Goal: Task Accomplishment & Management: Use online tool/utility

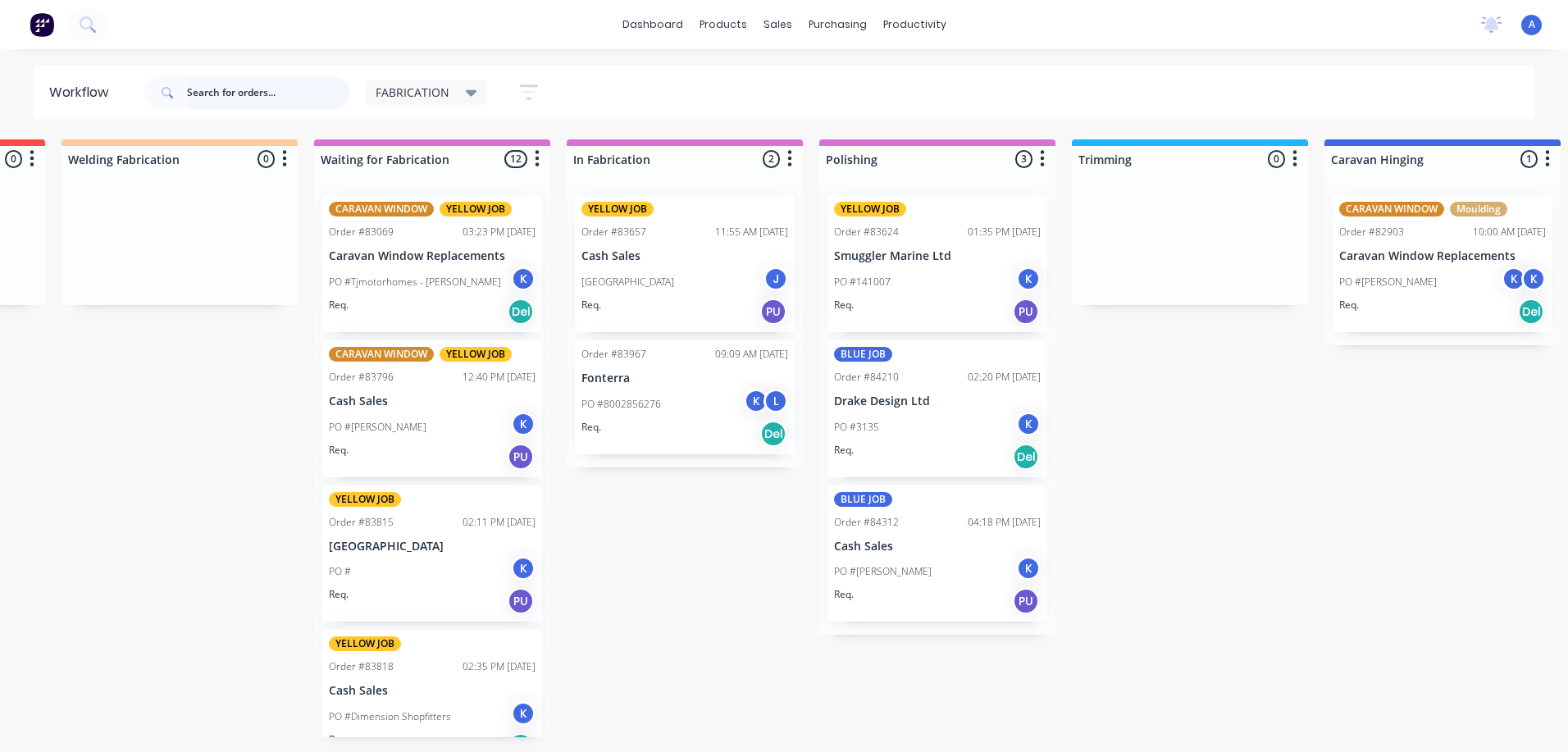
click at [218, 87] on input "text" at bounding box center [268, 92] width 162 height 33
click at [256, 87] on input "text" at bounding box center [268, 92] width 162 height 33
click at [194, 91] on input "text" at bounding box center [268, 92] width 162 height 33
click at [412, 85] on span "FABRICATION" at bounding box center [413, 92] width 74 height 17
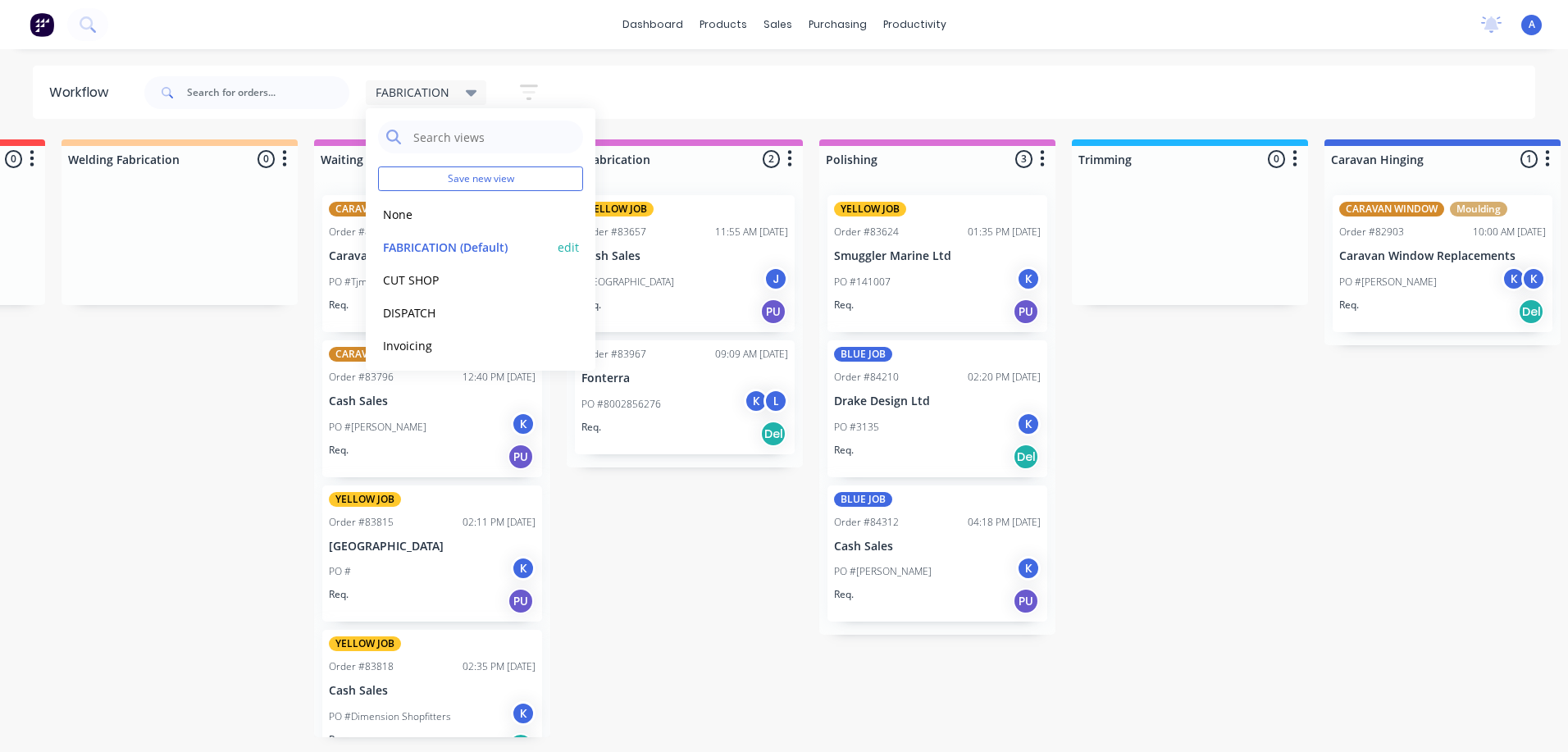
click at [409, 242] on button "FABRICATION (Default)" at bounding box center [466, 247] width 175 height 18
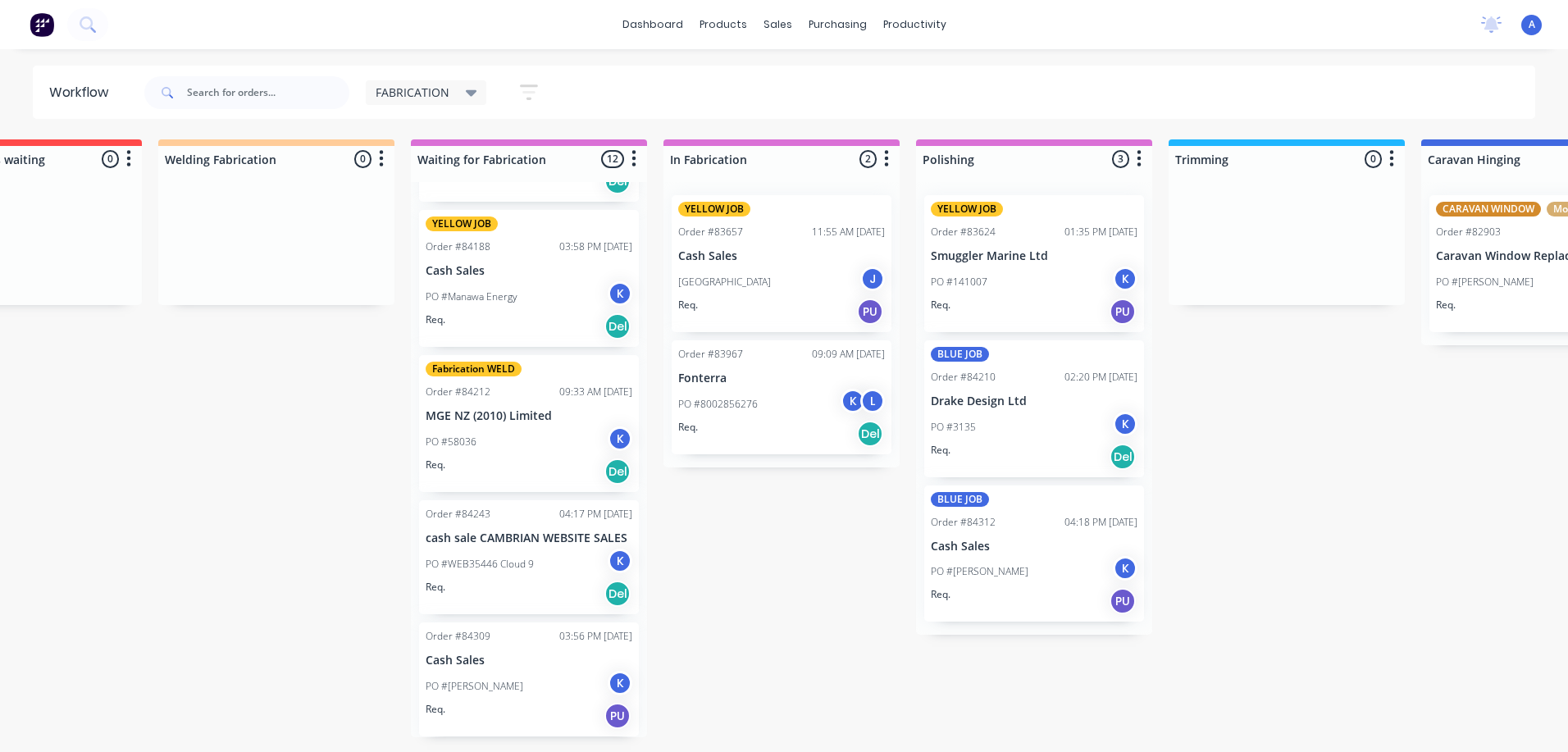
scroll to position [0, 124]
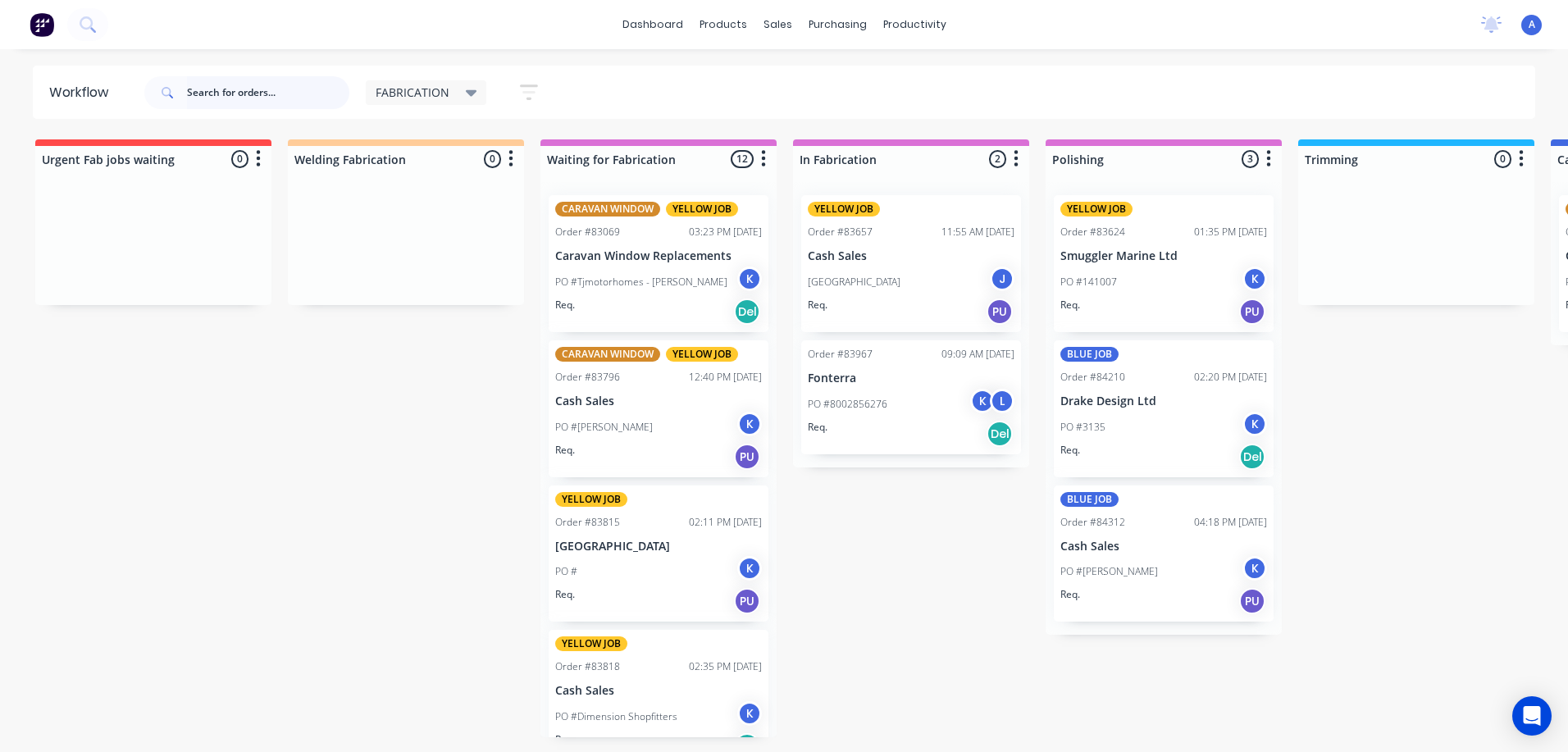
click at [249, 92] on input "text" at bounding box center [268, 92] width 162 height 33
click at [198, 91] on input "text" at bounding box center [268, 92] width 162 height 33
click at [410, 97] on span "FABRICATION" at bounding box center [413, 92] width 74 height 17
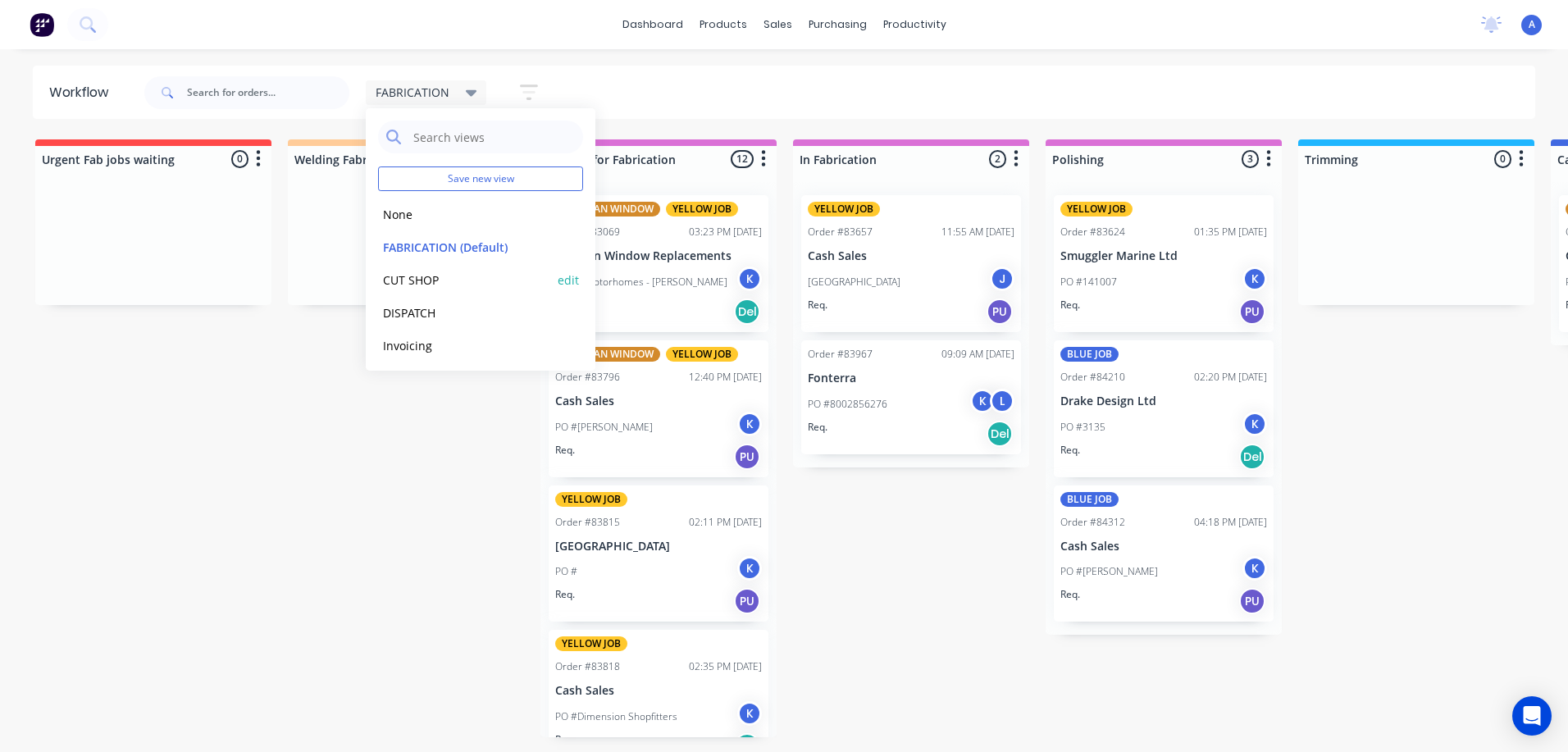
click at [413, 272] on button "CUT SHOP" at bounding box center [466, 280] width 175 height 18
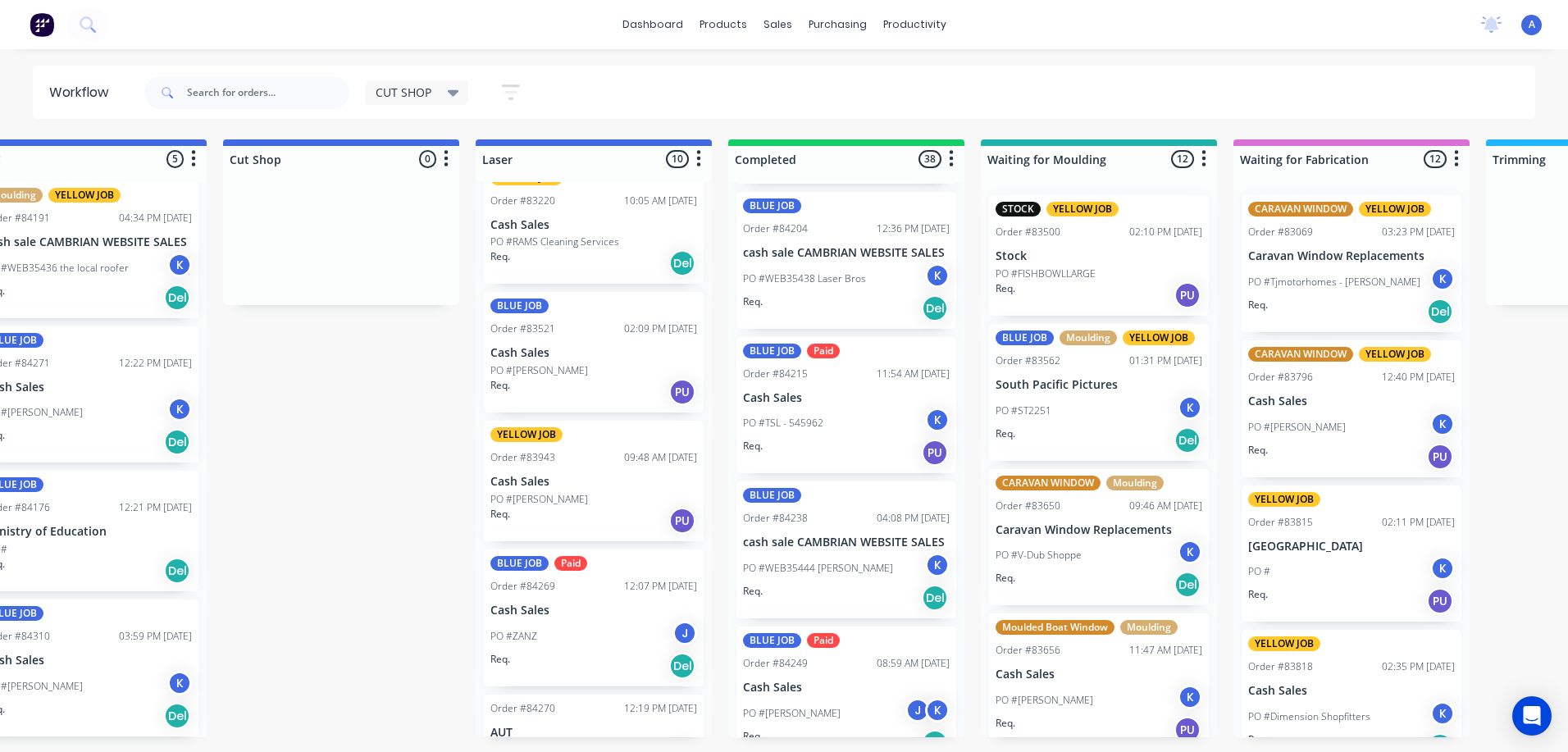
scroll to position [0, 307]
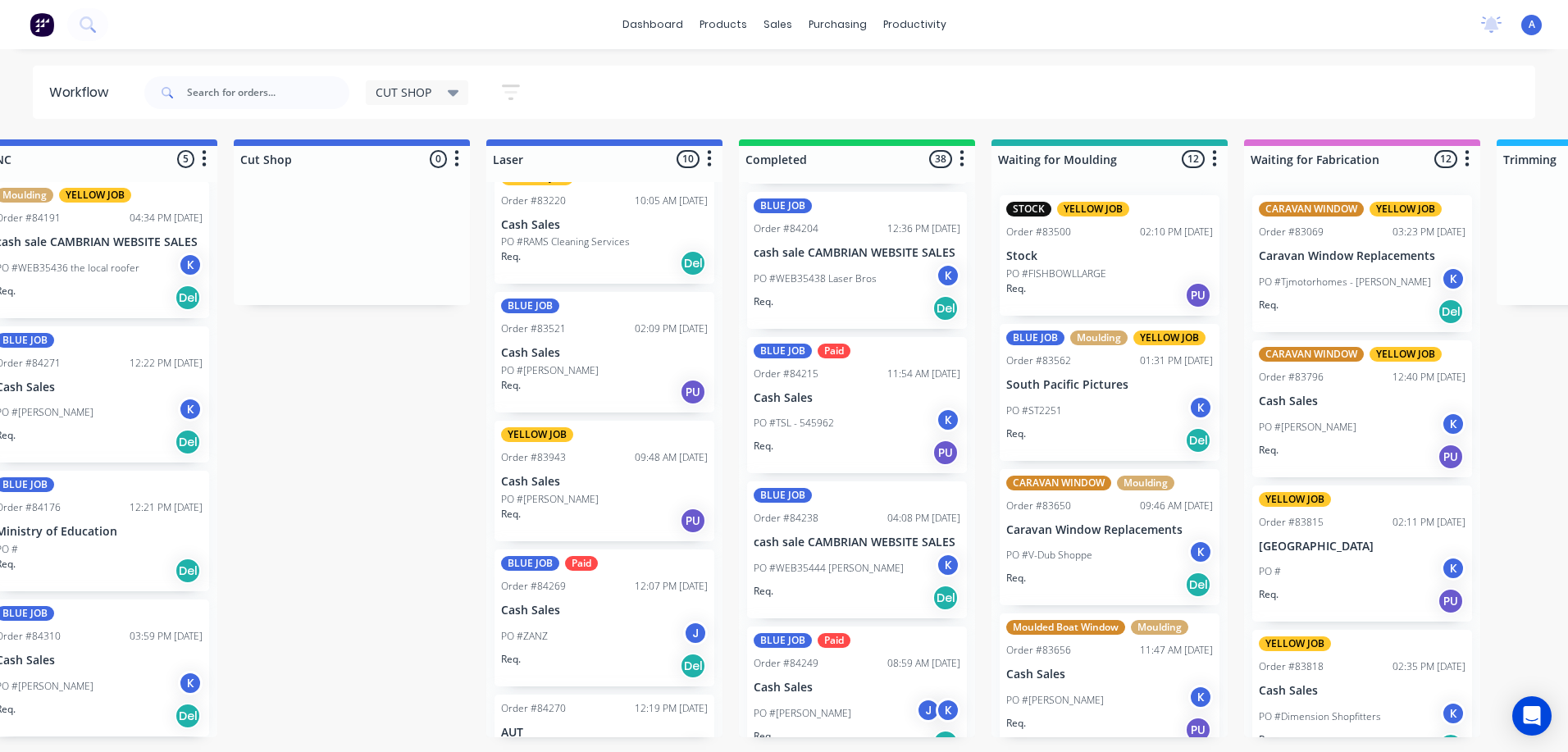
click at [454, 92] on icon at bounding box center [454, 93] width 12 height 7
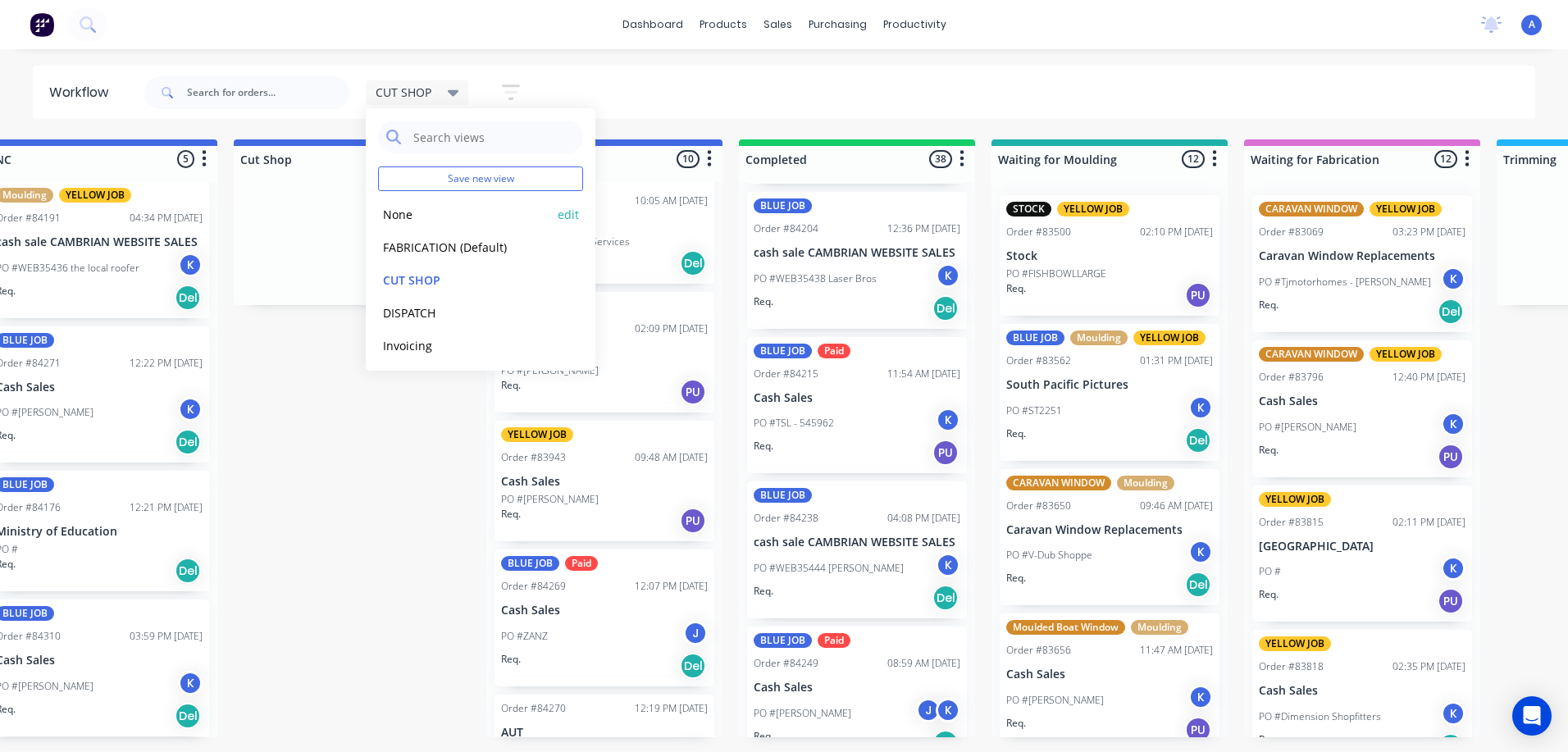
click at [413, 223] on button "None" at bounding box center [466, 214] width 175 height 18
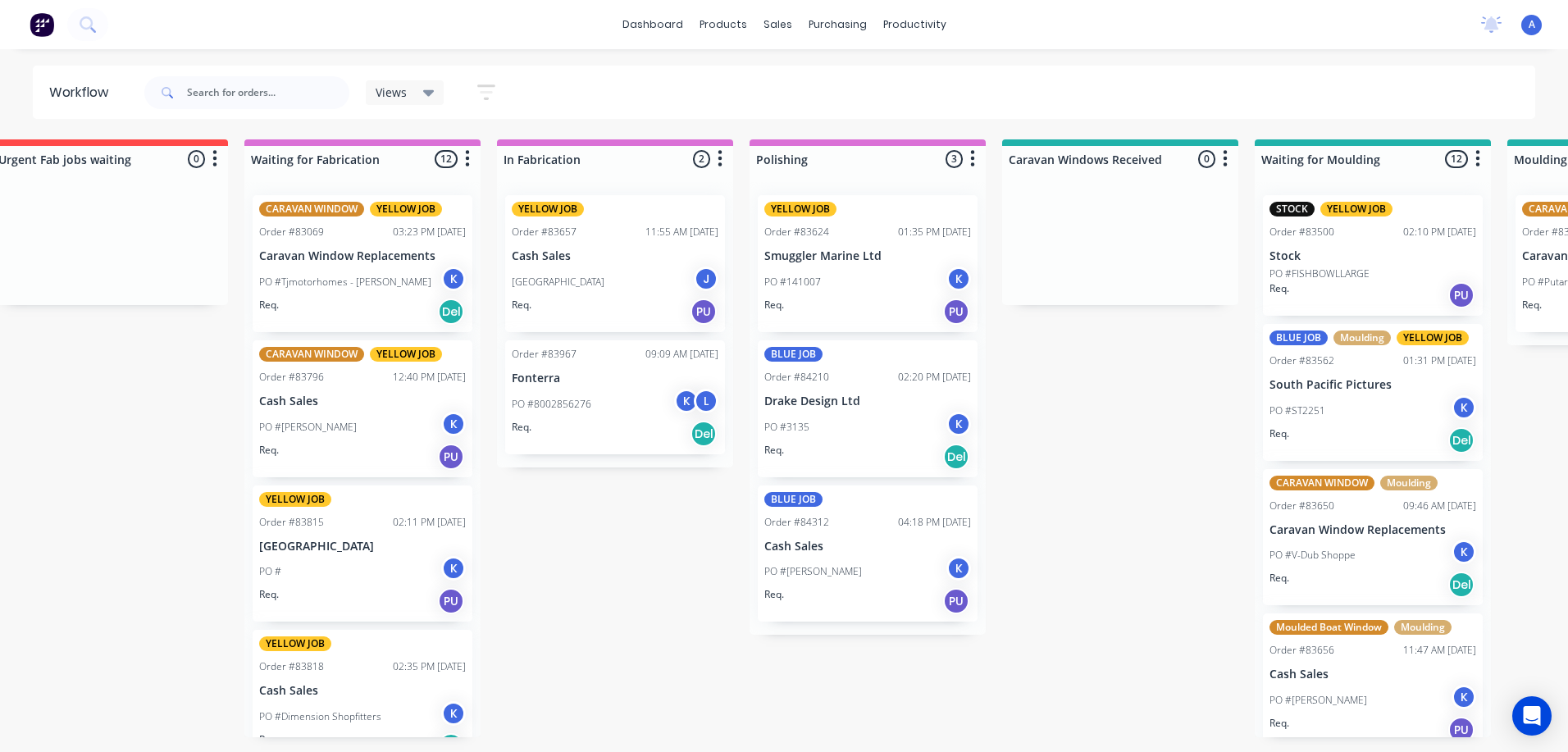
scroll to position [0, 1568]
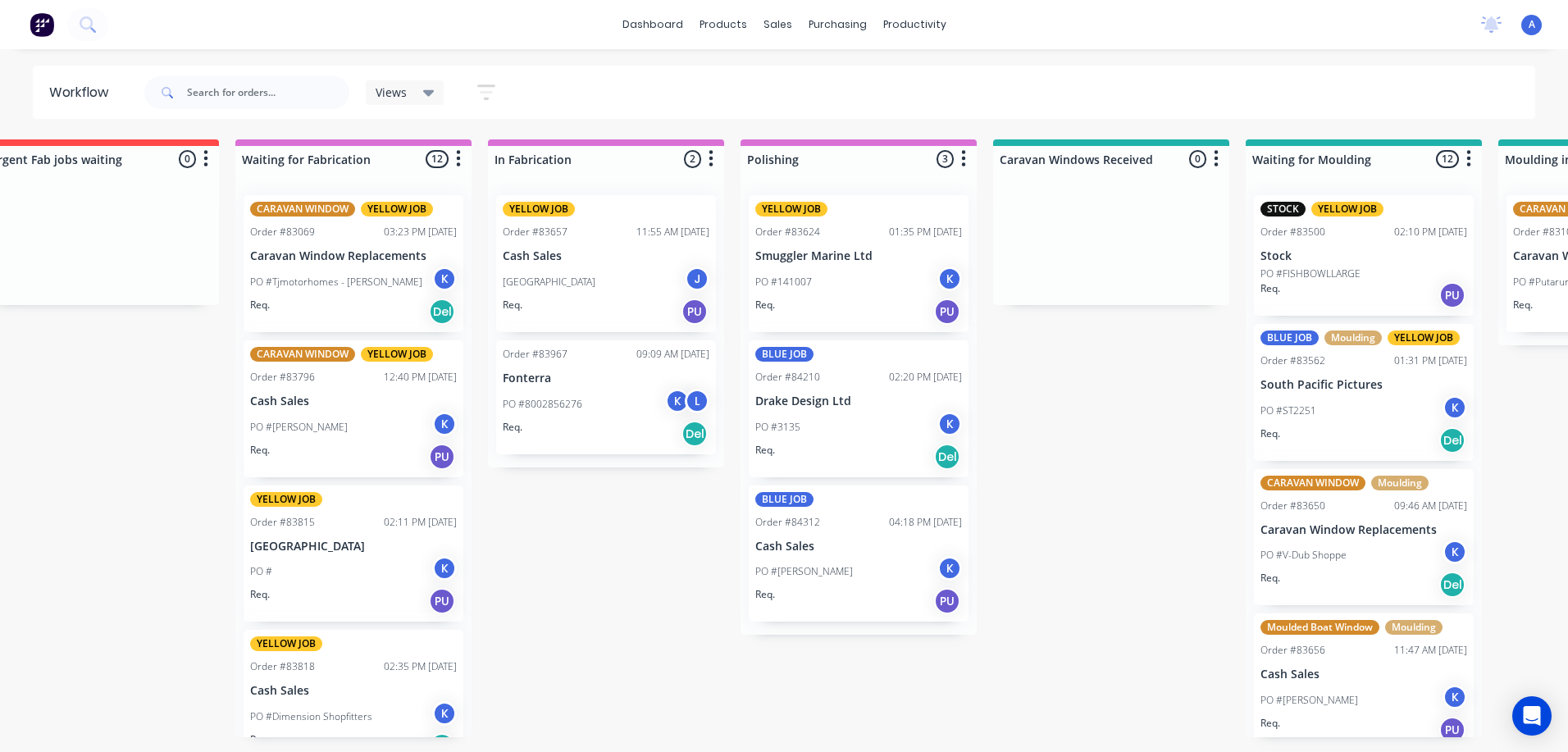
click at [913, 276] on div "PO #141007 K" at bounding box center [859, 281] width 207 height 31
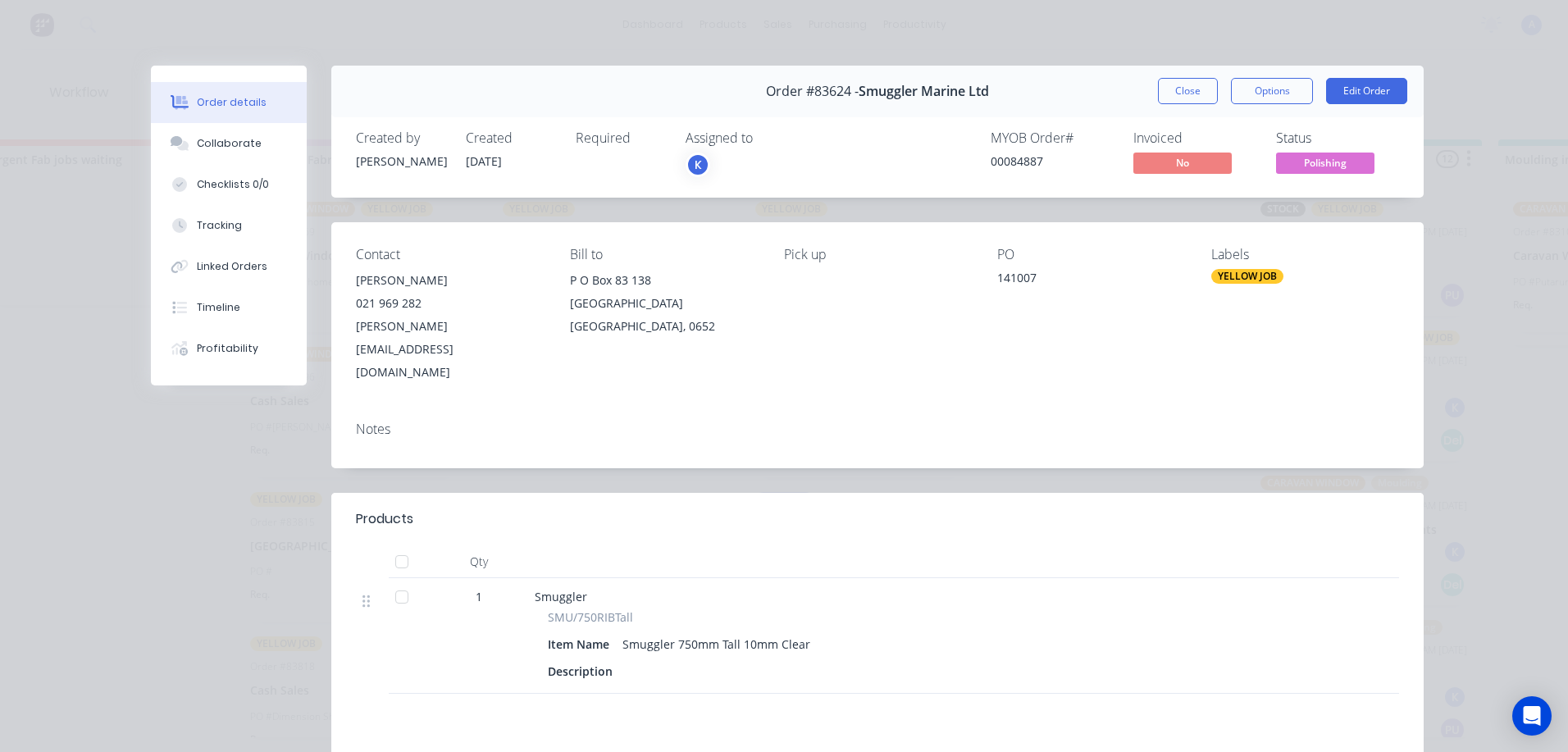
click at [692, 166] on div "K" at bounding box center [697, 165] width 24 height 24
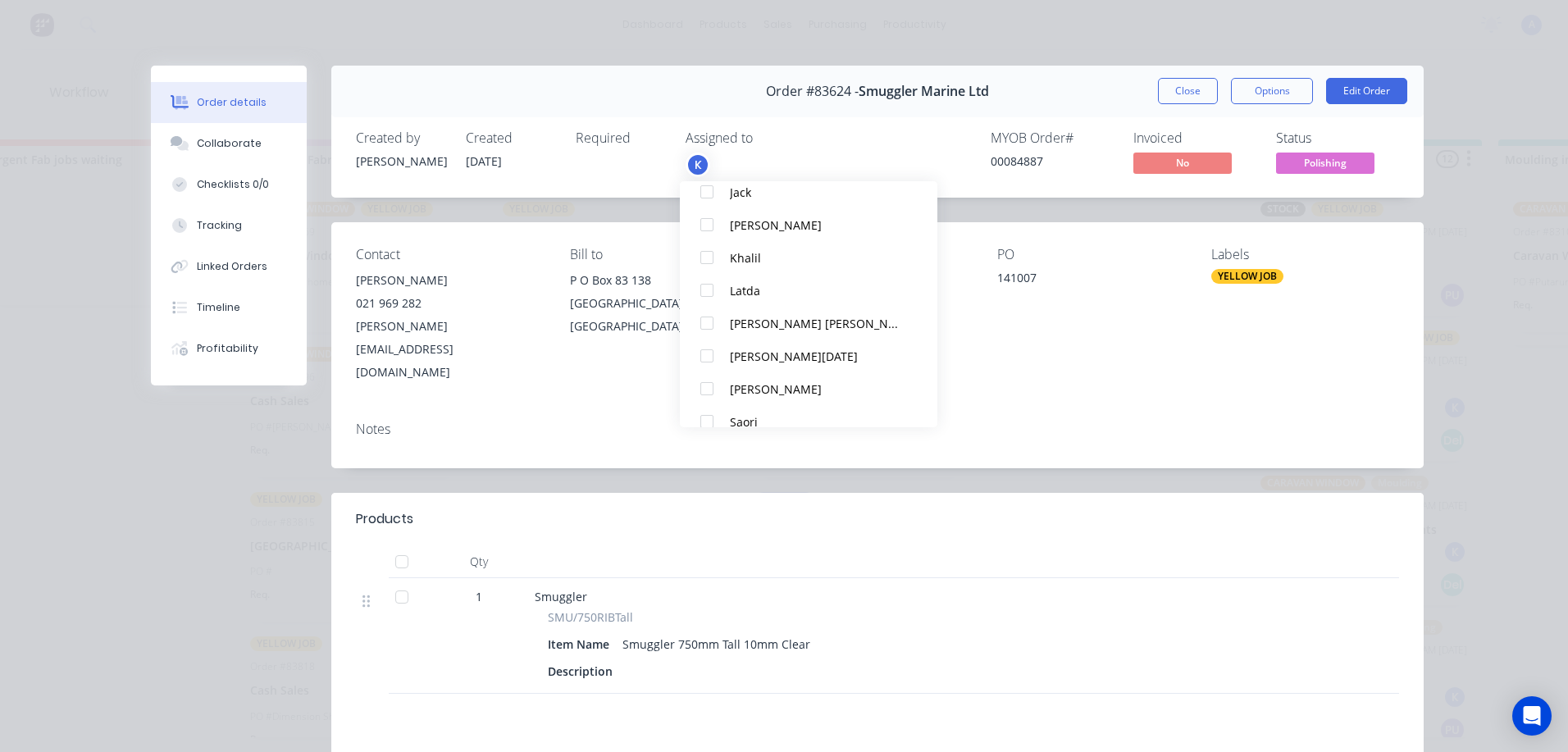
scroll to position [279, 0]
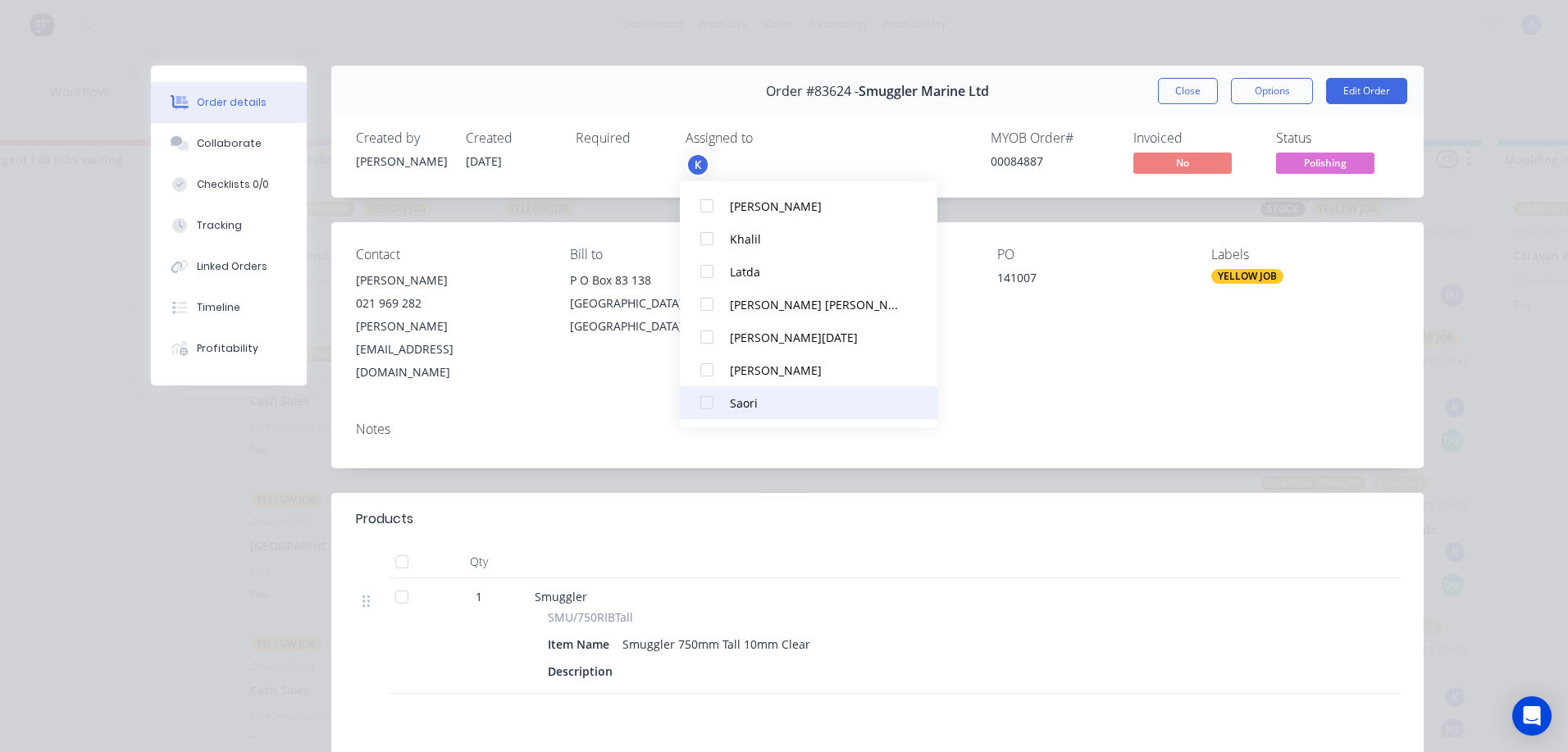
click at [708, 411] on div at bounding box center [707, 402] width 33 height 33
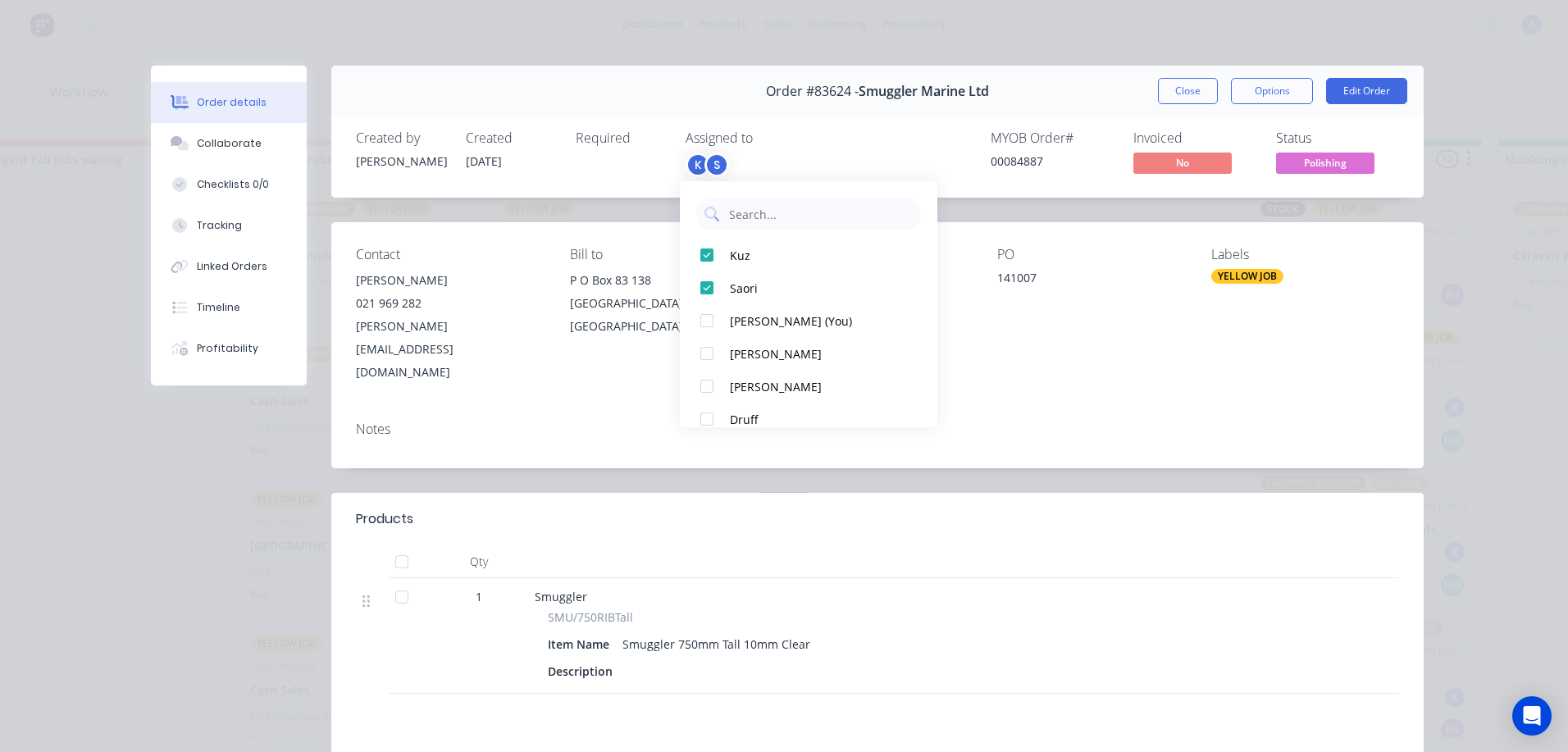
click at [1346, 171] on span "Polishing" at bounding box center [1325, 163] width 98 height 20
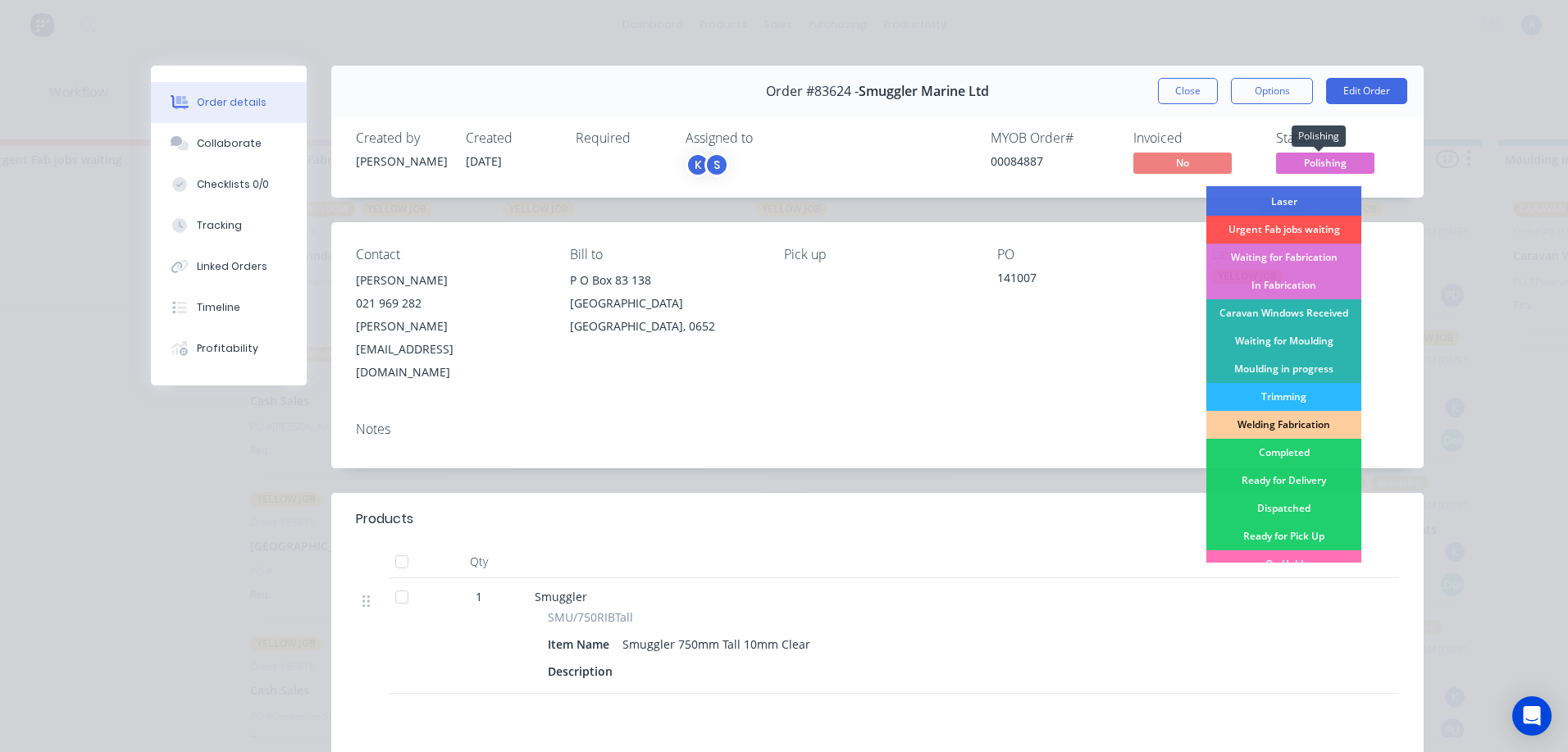
scroll to position [141, 0]
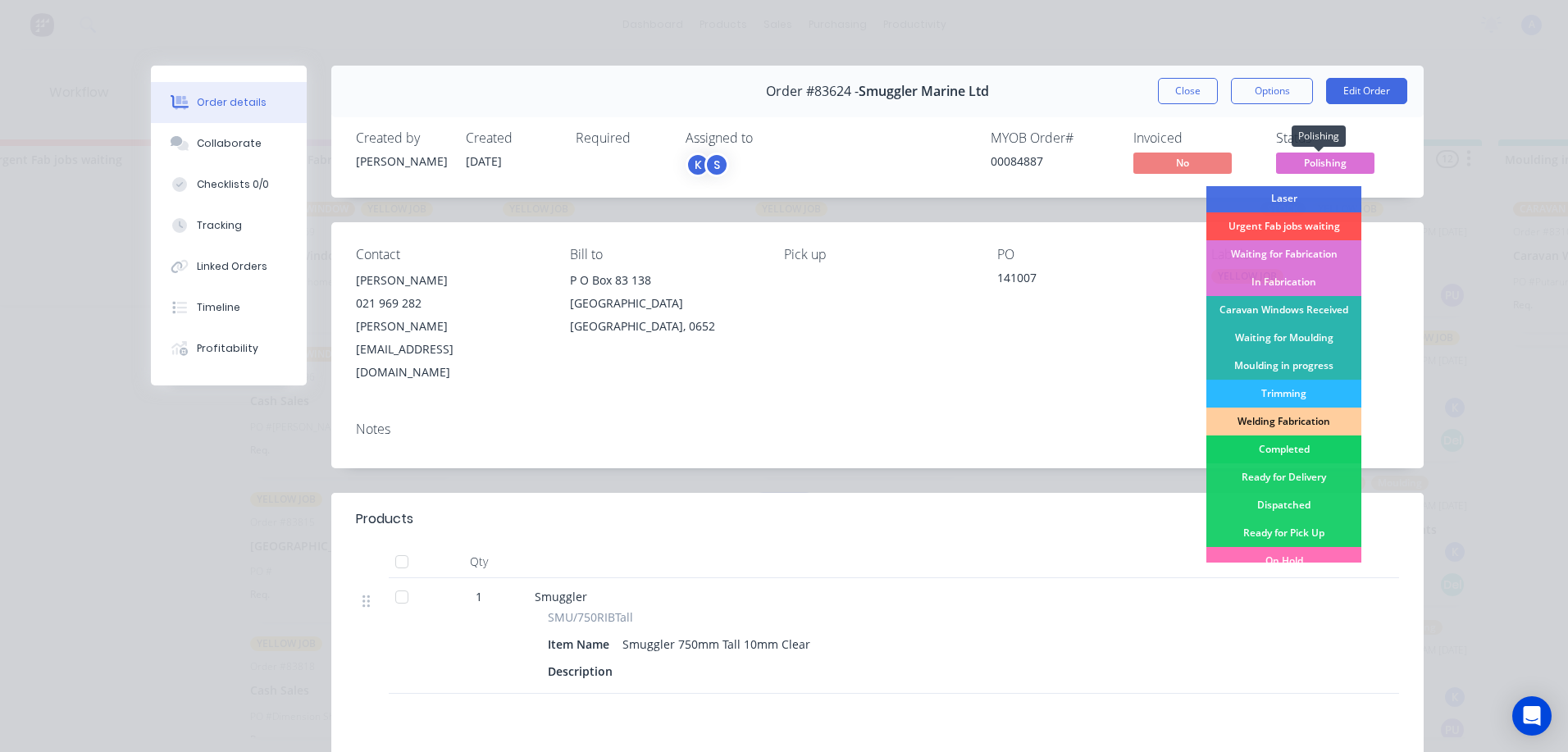
click at [1288, 452] on div "Completed" at bounding box center [1284, 449] width 155 height 28
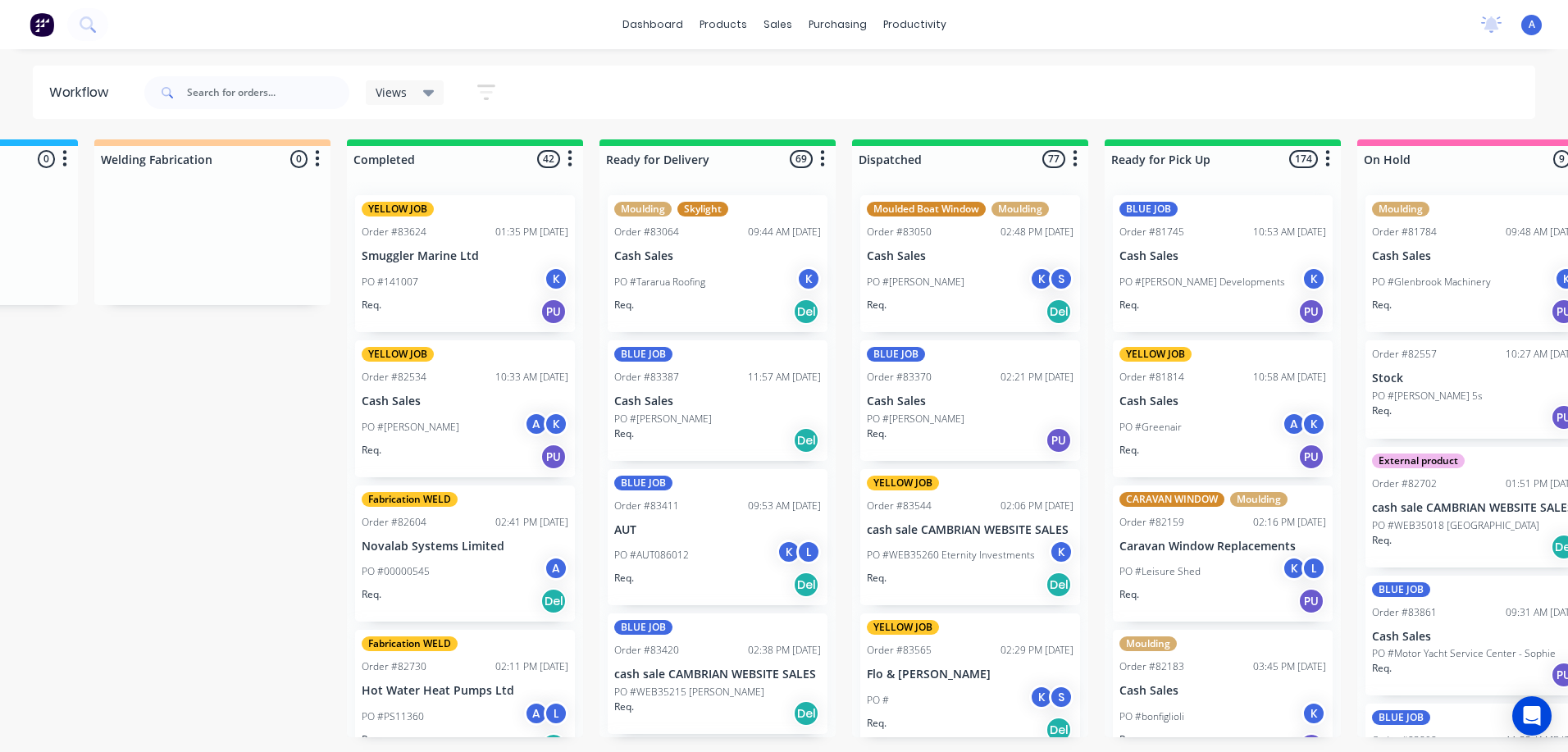
scroll to position [0, 3438]
